Goal: Task Accomplishment & Management: Manage account settings

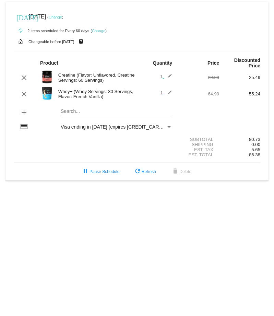
click at [93, 89] on div "Whey+ (Whey Servings: 30 Servings, Flavor: French Vanilla)" at bounding box center [96, 94] width 82 height 10
click at [210, 93] on div "clear Whey+ (Whey Servings: 30 Servings, Flavor: French Vanilla) 1 edit 64.99 5…" at bounding box center [137, 94] width 246 height 15
click at [254, 91] on div "55.24" at bounding box center [239, 93] width 41 height 5
click at [87, 87] on div "clear Whey+ (Whey Servings: 30 Servings, Flavor: French Vanilla) 1 edit 64.99 5…" at bounding box center [137, 94] width 246 height 15
click at [89, 89] on div "Whey+ (Whey Servings: 30 Servings, Flavor: French Vanilla)" at bounding box center [96, 94] width 82 height 10
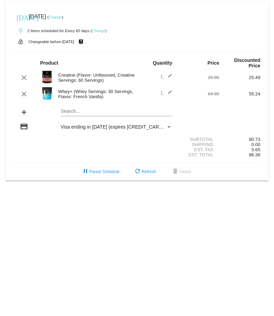
click at [73, 89] on div "Whey+ (Whey Servings: 30 Servings, Flavor: French Vanilla)" at bounding box center [96, 94] width 82 height 10
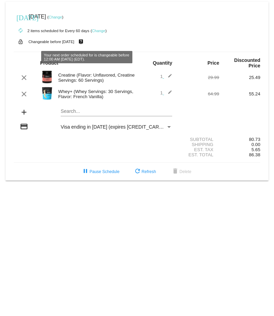
click at [85, 41] on mat-icon "live_help" at bounding box center [81, 41] width 8 height 9
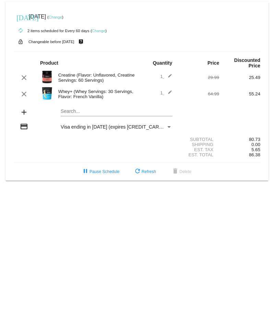
click at [98, 30] on link "Change" at bounding box center [98, 31] width 13 height 4
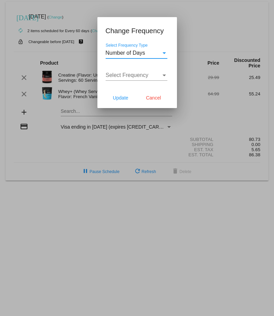
click at [165, 74] on div "Select Frequency" at bounding box center [164, 75] width 6 height 6
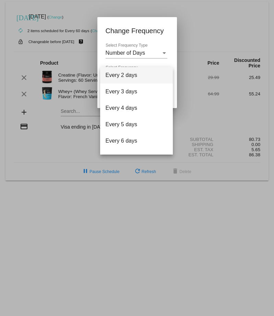
click at [184, 40] on div at bounding box center [137, 158] width 274 height 316
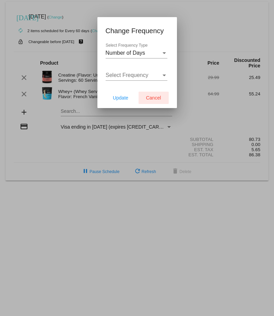
click at [158, 94] on button "Cancel" at bounding box center [153, 98] width 30 height 12
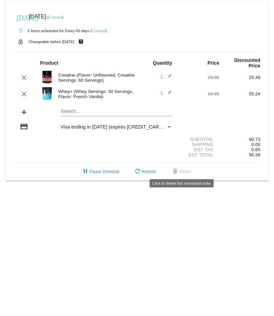
click at [176, 207] on body "[DATE] [DATE] ( Change ) autorenew 2 items scheduled for Every 60 days ( Change…" at bounding box center [137, 158] width 274 height 316
